Goal: Navigation & Orientation: Find specific page/section

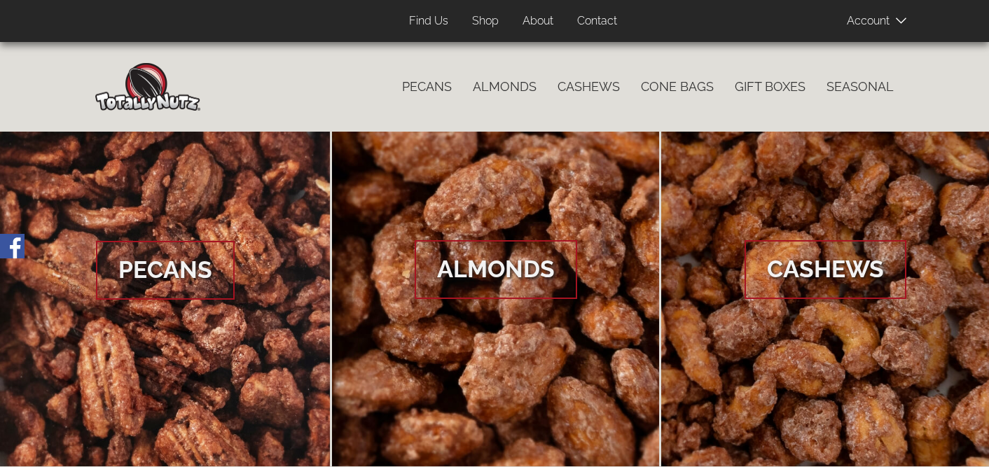
click at [437, 23] on link "Find Us" at bounding box center [429, 21] width 60 height 27
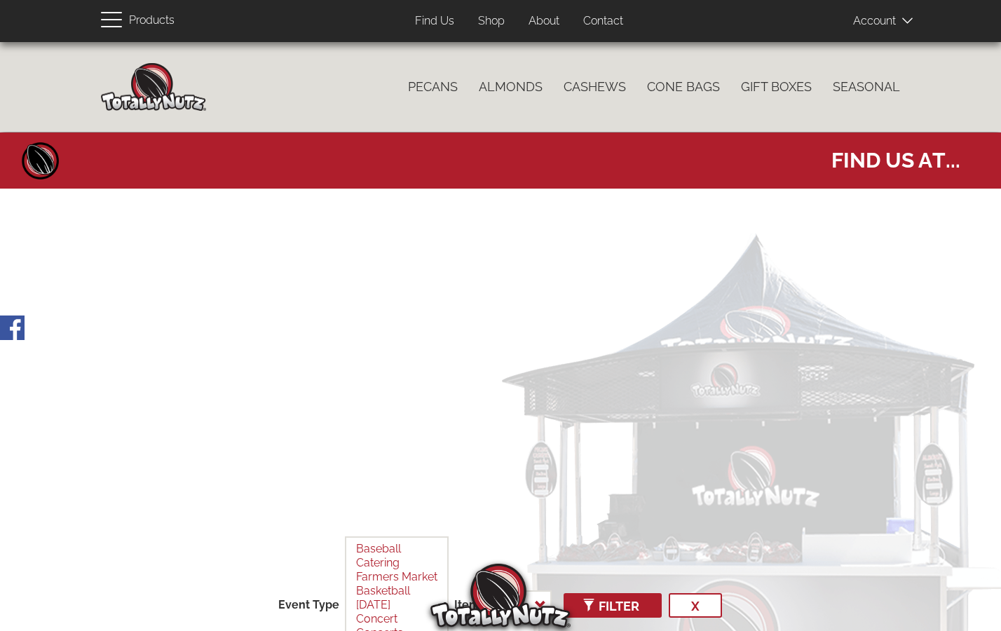
select select
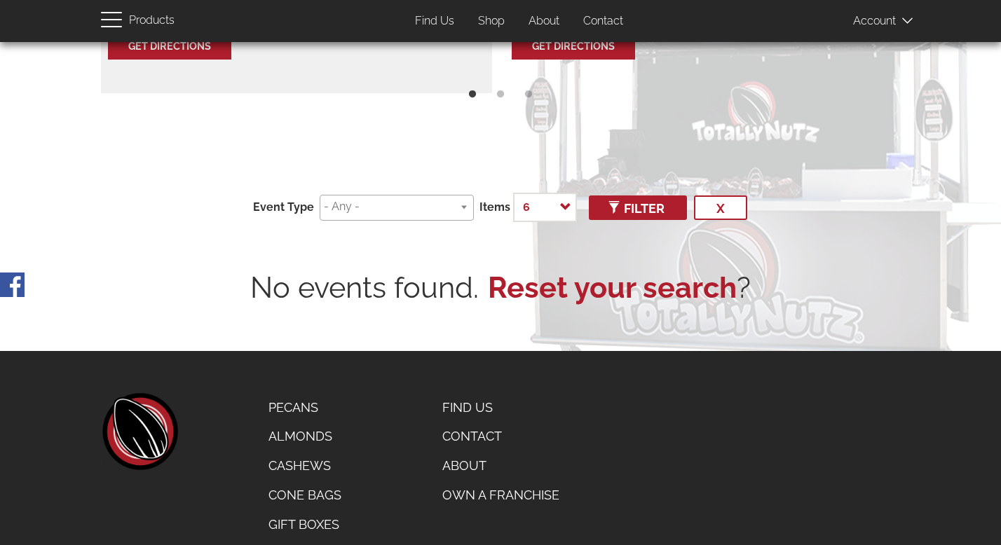
scroll to position [385, 0]
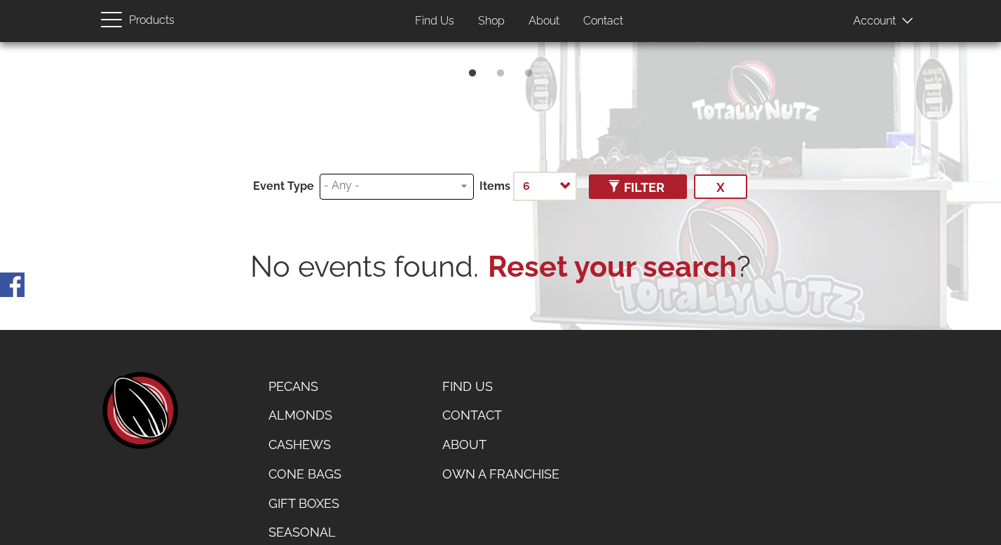
click at [419, 191] on input "search" at bounding box center [394, 186] width 141 height 16
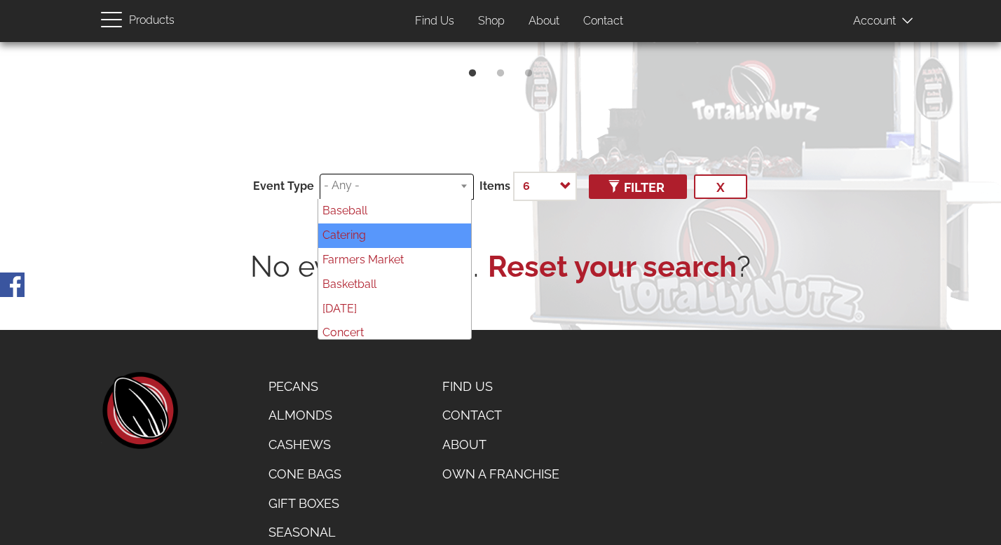
scroll to position [437, 0]
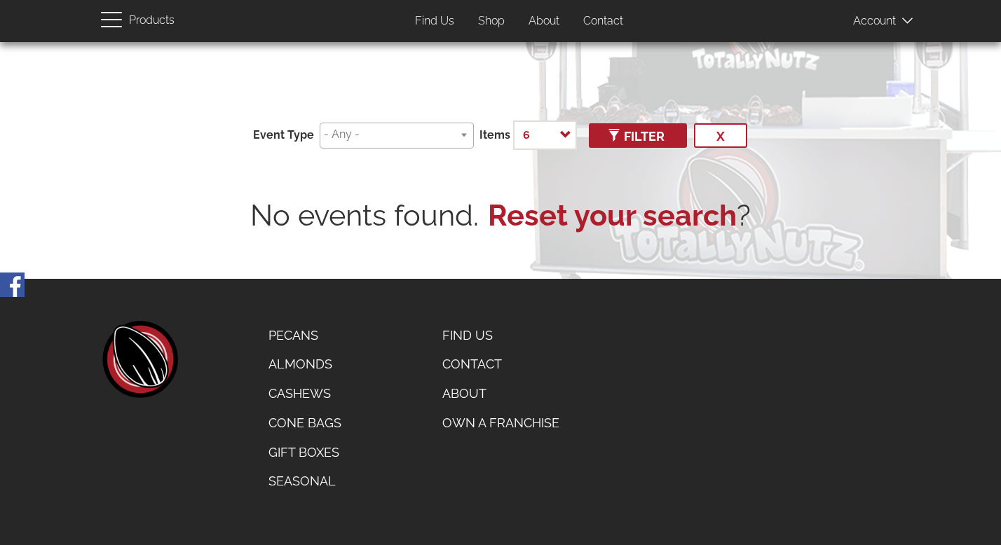
click at [369, 367] on div "footer left home Catalog Pecans Almonds Cashews Cone Bags Gift Boxes Seasonal F…" at bounding box center [500, 408] width 820 height 175
click at [463, 391] on link "About" at bounding box center [501, 393] width 138 height 29
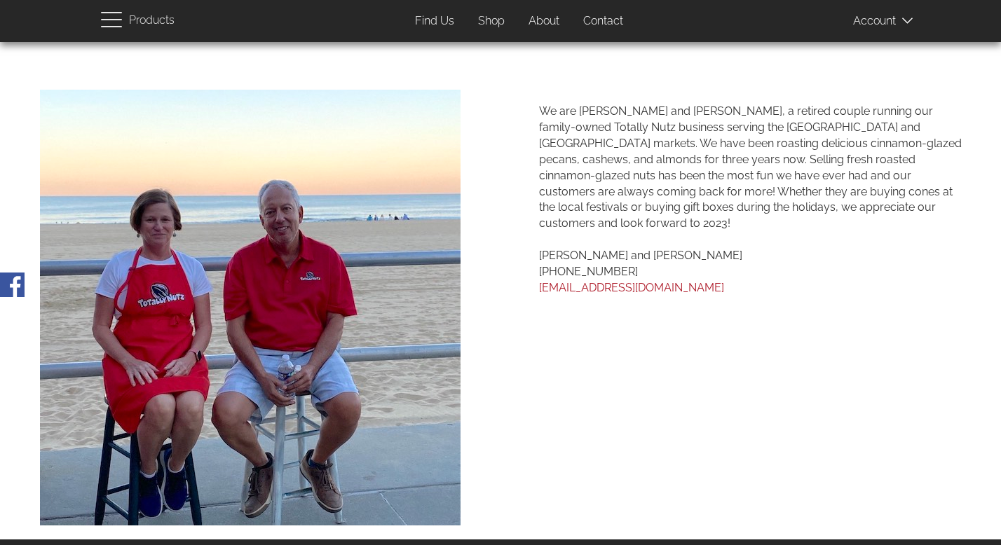
scroll to position [967, 0]
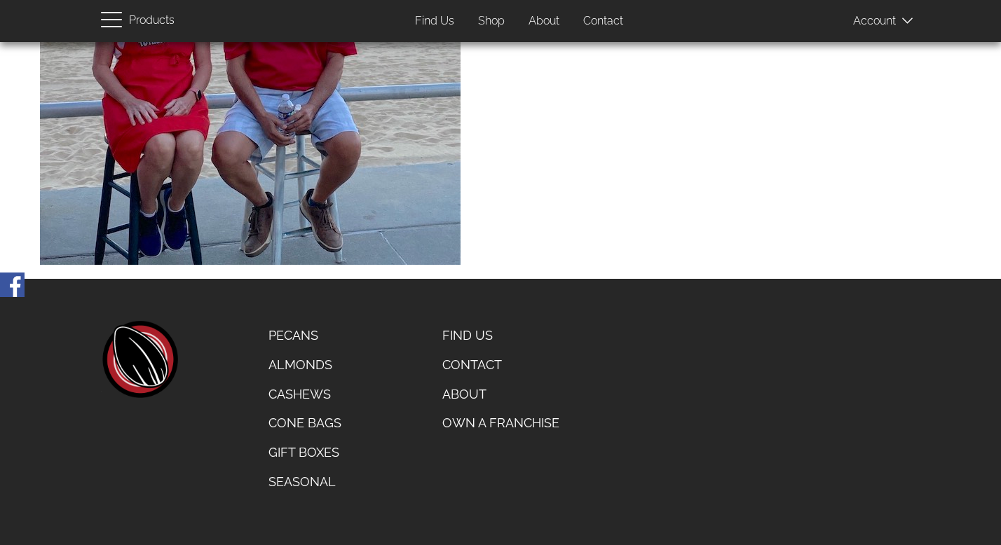
click at [305, 483] on link "Seasonal" at bounding box center [305, 481] width 94 height 29
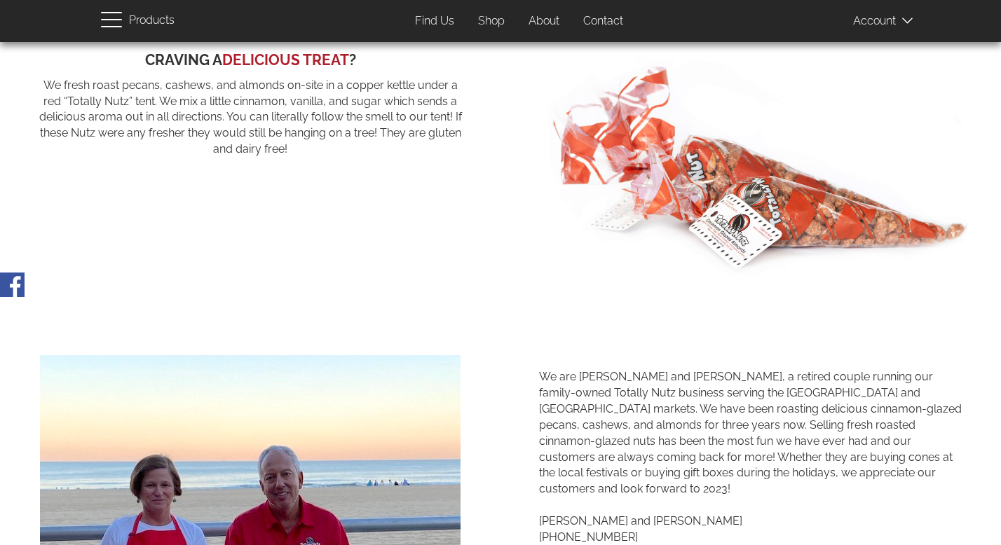
scroll to position [0, 0]
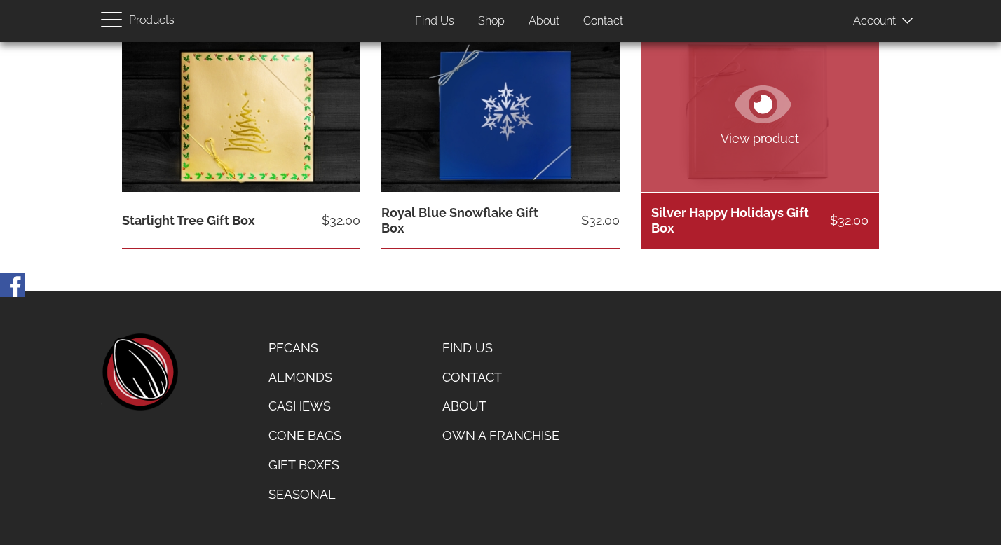
scroll to position [546, 0]
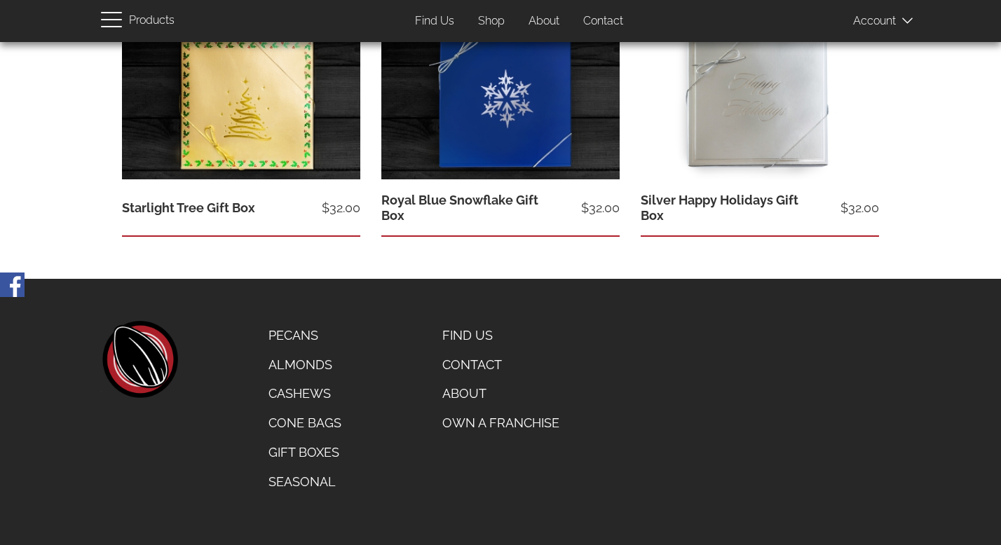
click at [469, 394] on link "About" at bounding box center [501, 393] width 138 height 29
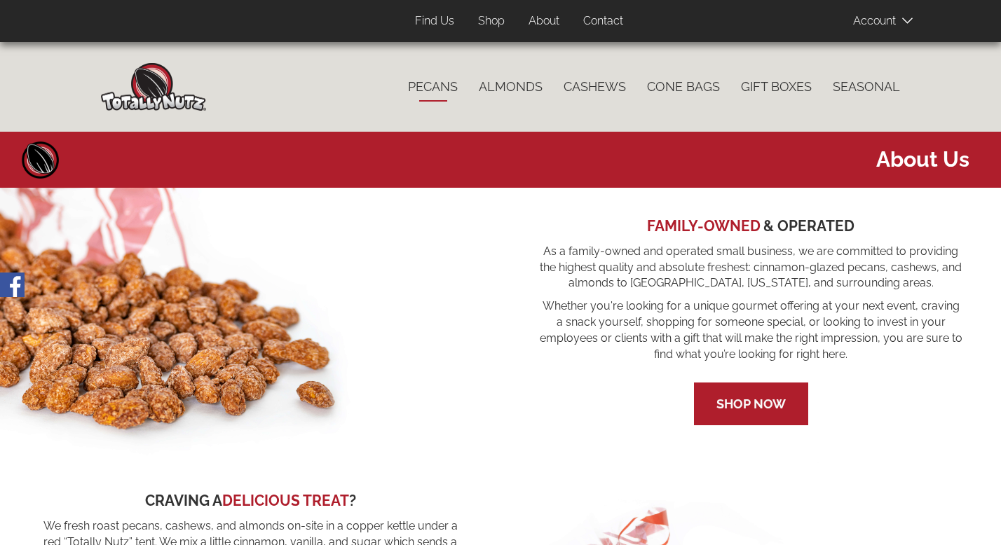
click at [437, 89] on link "Pecans" at bounding box center [432, 86] width 71 height 29
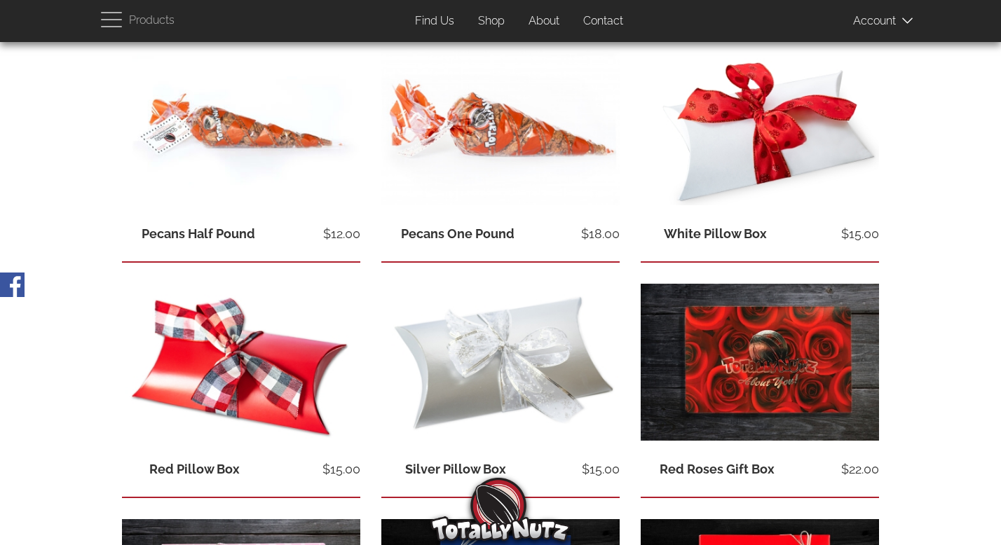
scroll to position [286, 0]
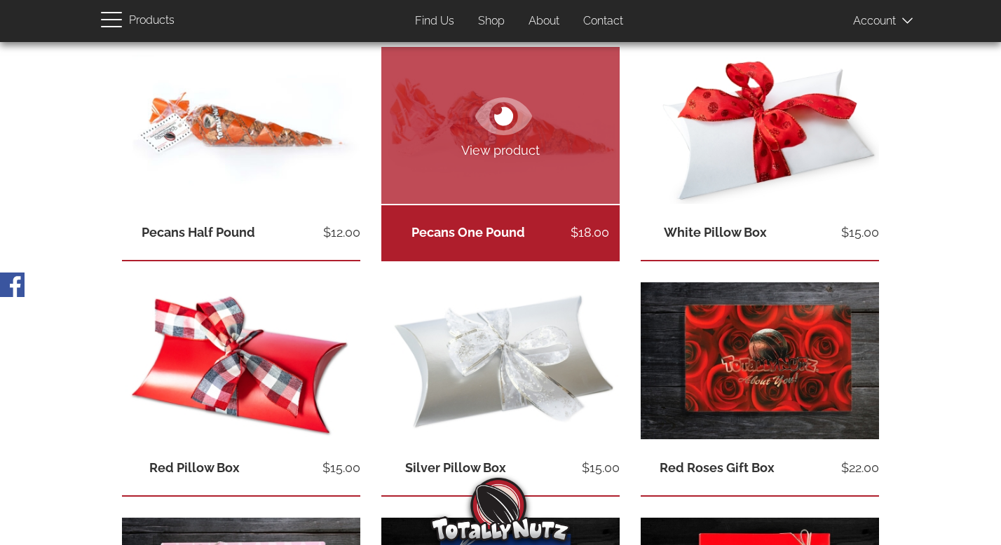
click at [484, 139] on icon at bounding box center [503, 116] width 57 height 50
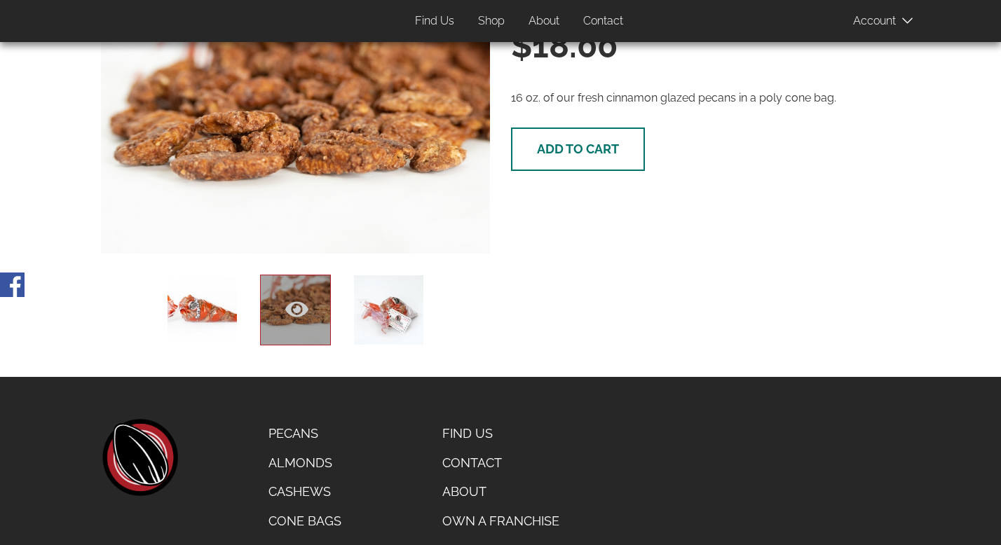
scroll to position [270, 0]
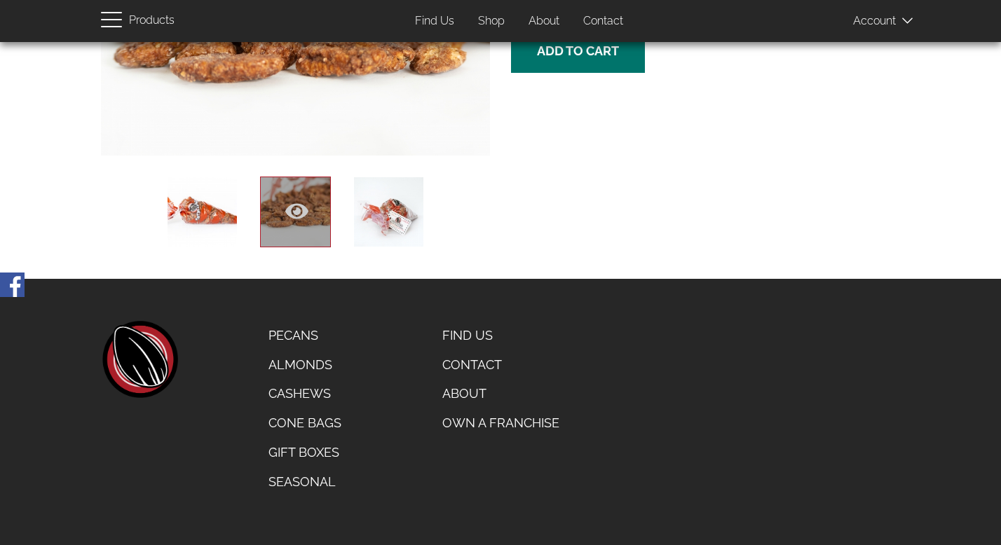
click at [476, 330] on link "Find Us" at bounding box center [501, 335] width 138 height 29
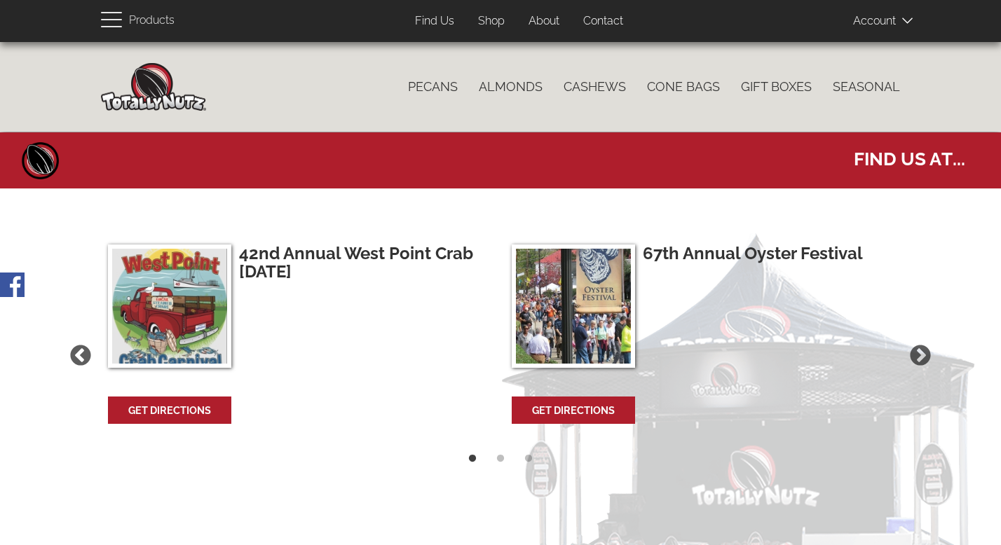
select select
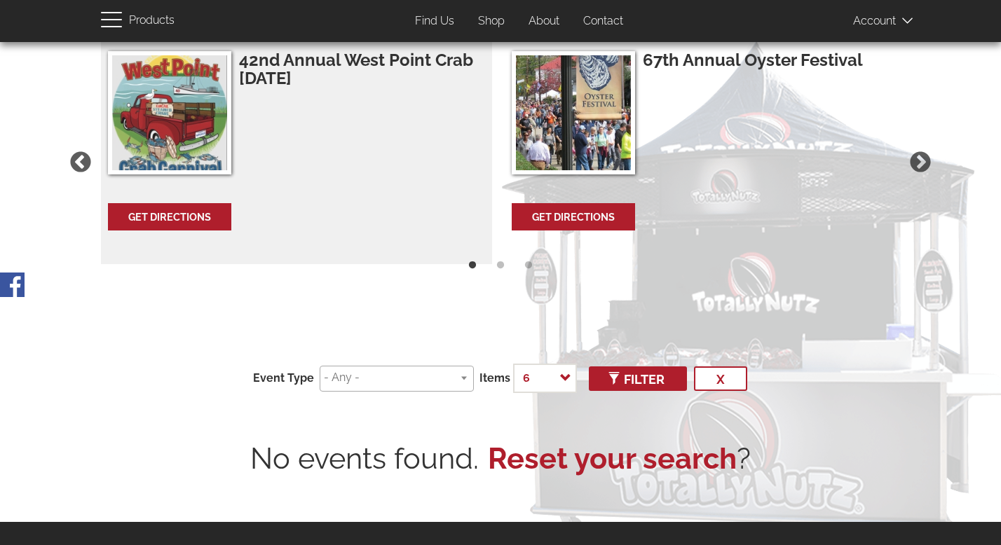
scroll to position [204, 0]
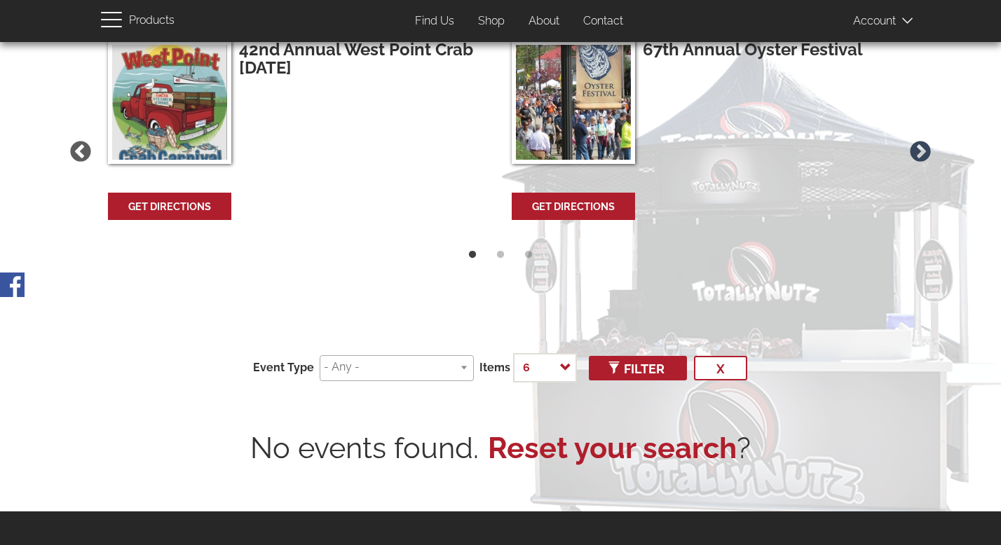
click at [920, 149] on button "Next" at bounding box center [919, 151] width 29 height 29
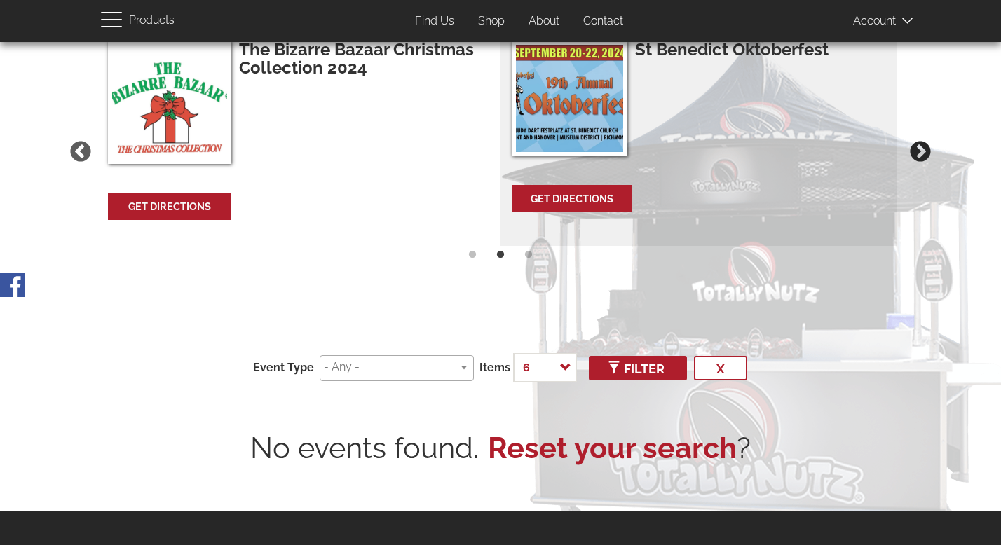
scroll to position [117, 0]
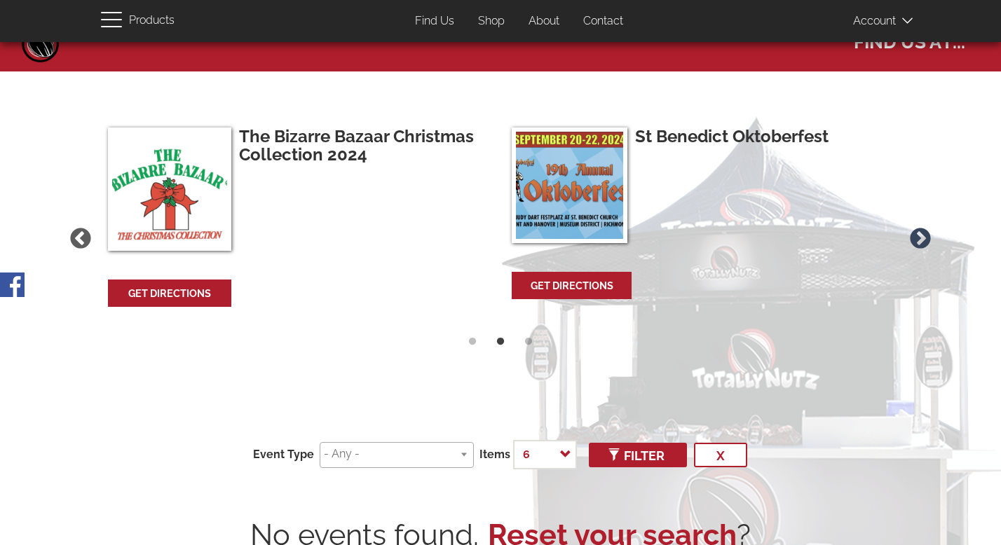
click at [914, 238] on button "Next" at bounding box center [919, 238] width 29 height 29
